Goal: Task Accomplishment & Management: Use online tool/utility

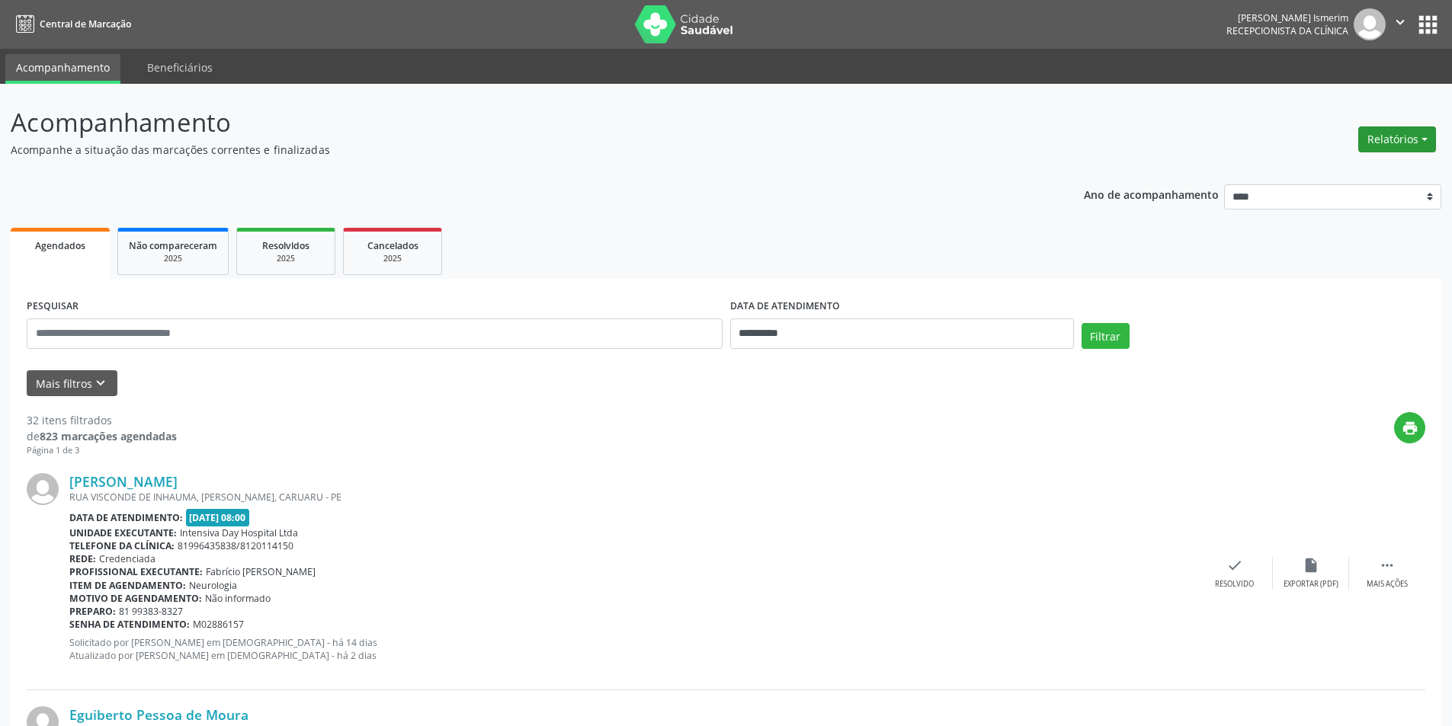
click at [1392, 136] on button "Relatórios" at bounding box center [1397, 140] width 78 height 26
click at [1316, 170] on link "Agendamentos" at bounding box center [1355, 172] width 164 height 21
select select "*"
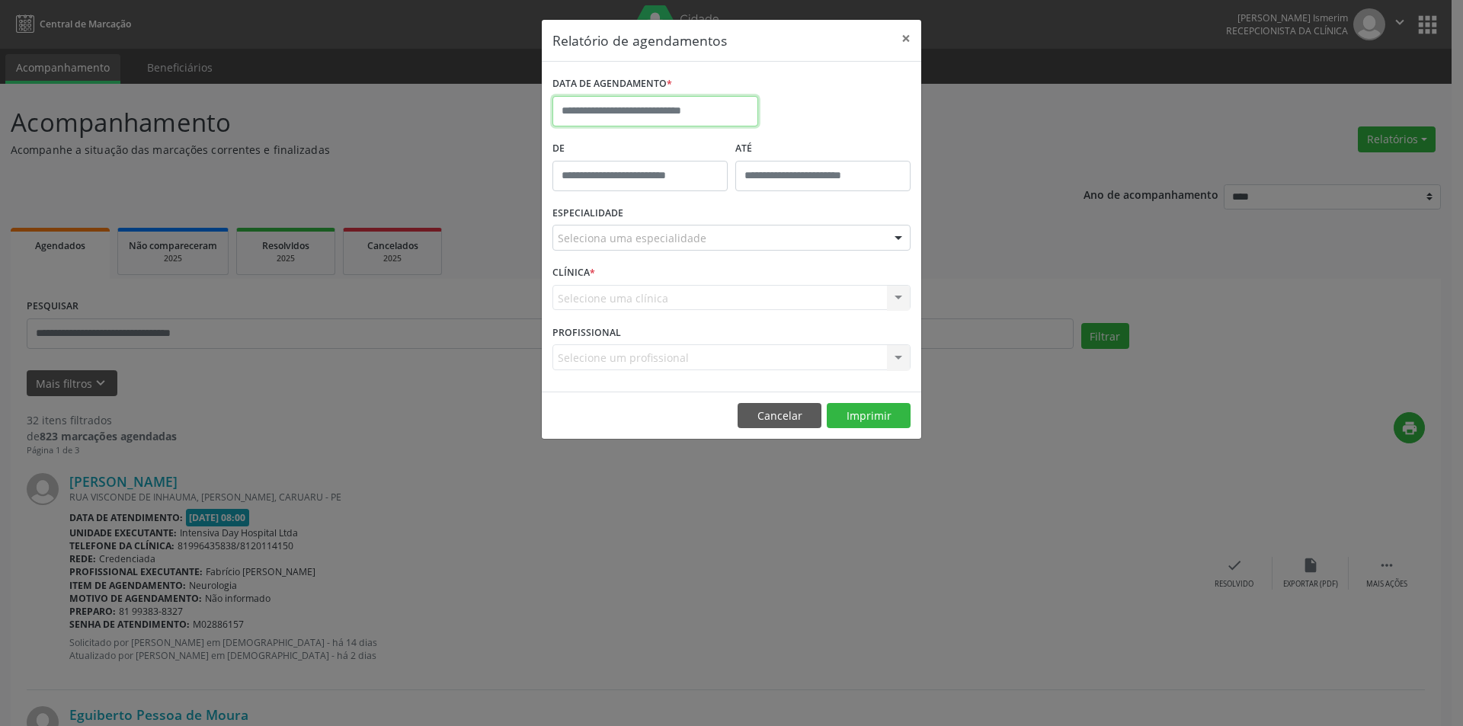
click at [621, 105] on input "text" at bounding box center [656, 111] width 206 height 30
click at [639, 191] on span "2" at bounding box center [636, 191] width 30 height 30
type input "**********"
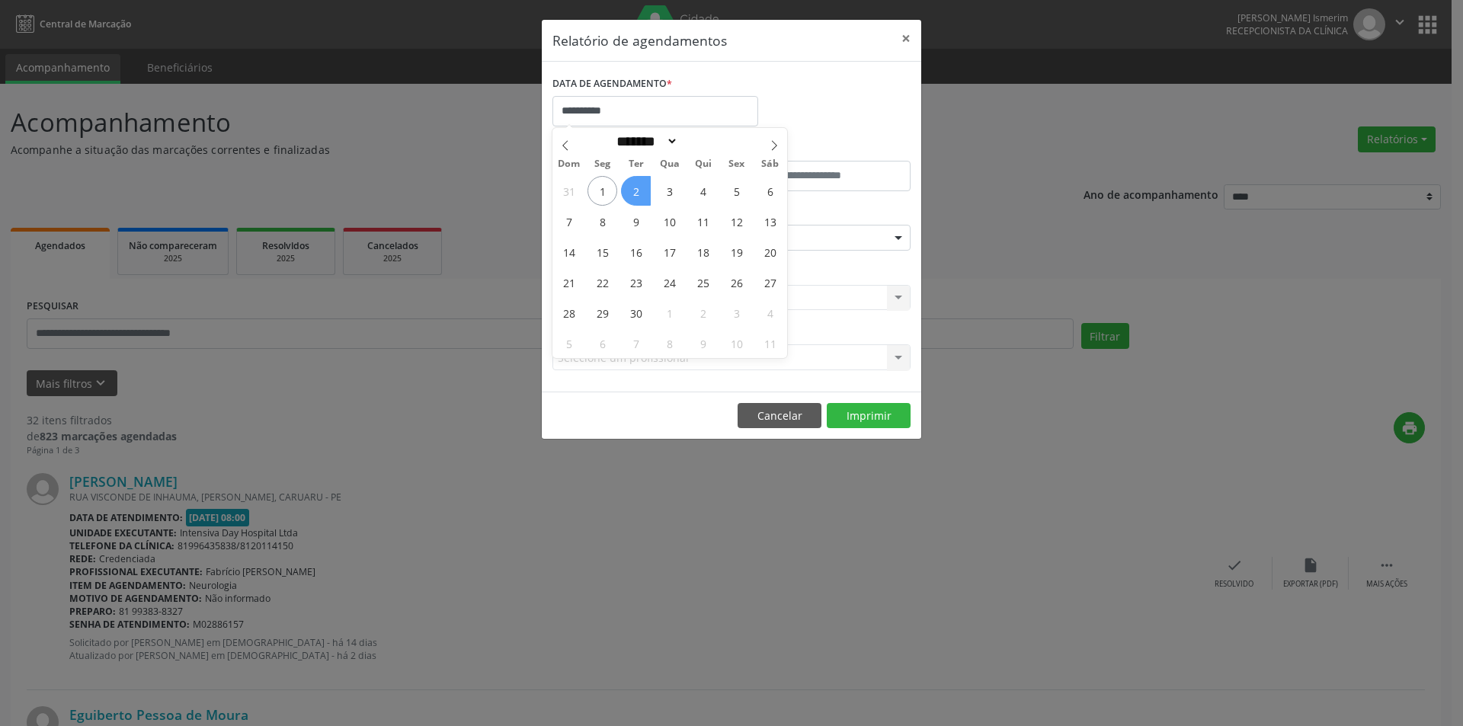
click at [639, 191] on span "2" at bounding box center [636, 191] width 30 height 30
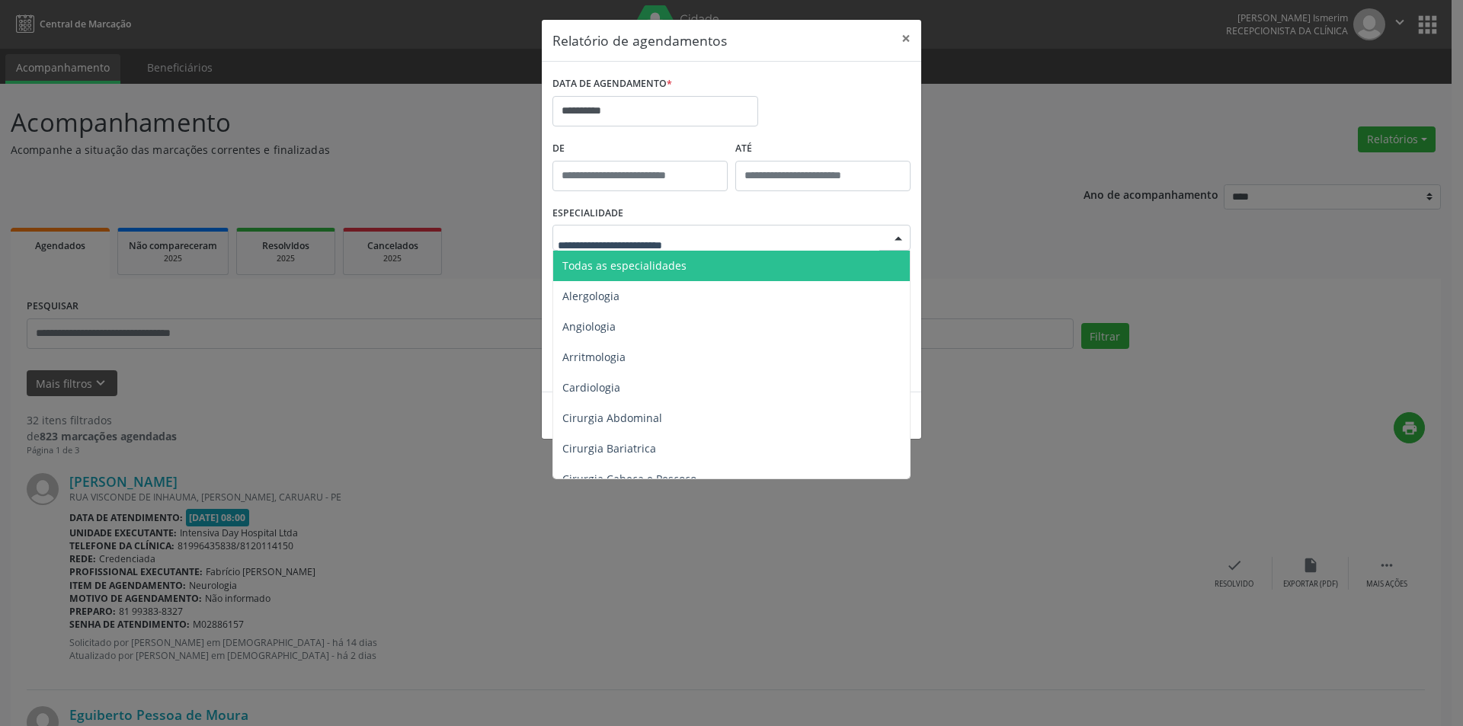
click at [885, 236] on div "Todas as especialidades Alergologia Angiologia Arritmologia Cardiologia Cirurgi…" at bounding box center [732, 238] width 358 height 26
click at [641, 259] on span "Todas as especialidades" at bounding box center [624, 265] width 124 height 14
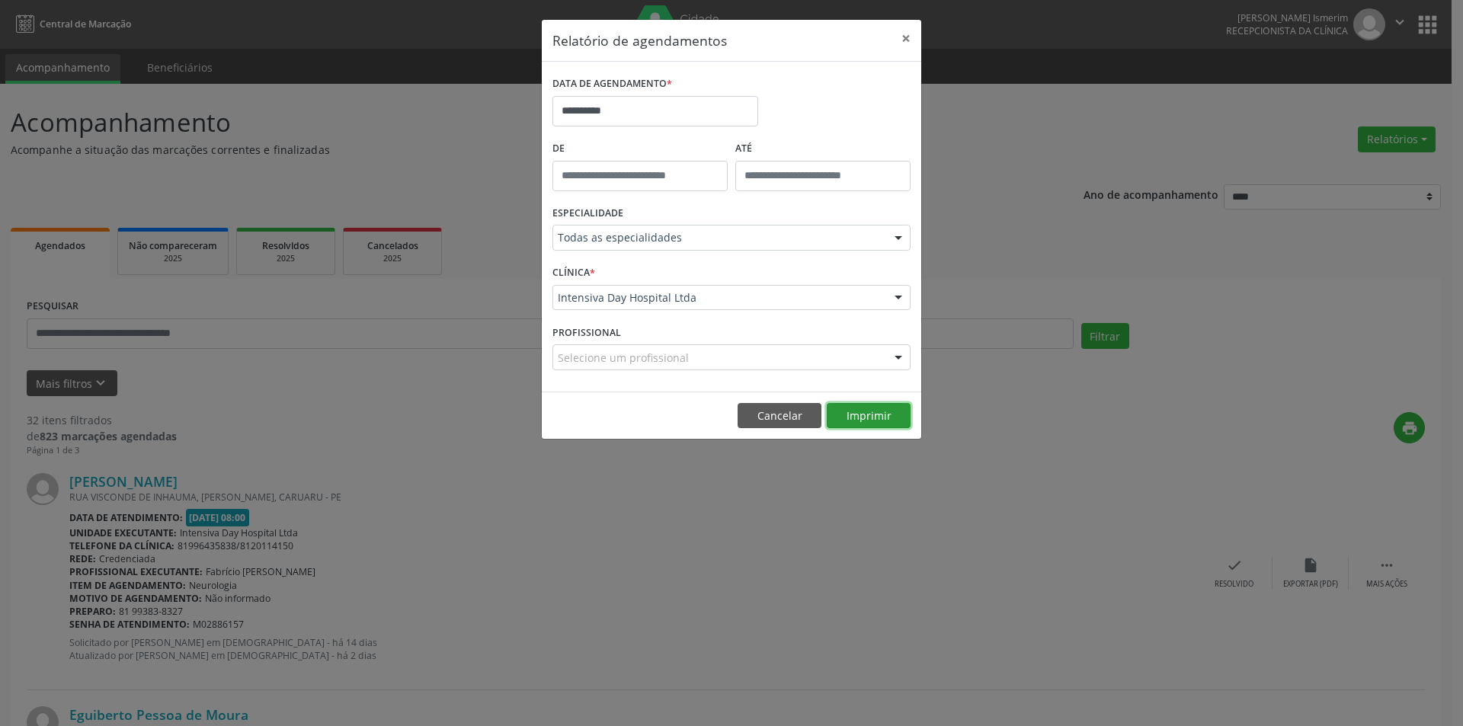
click at [841, 413] on button "Imprimir" at bounding box center [869, 416] width 84 height 26
click at [873, 405] on button "Imprimir" at bounding box center [869, 416] width 84 height 26
click at [777, 418] on button "Cancelar" at bounding box center [780, 416] width 84 height 26
